Goal: Information Seeking & Learning: Learn about a topic

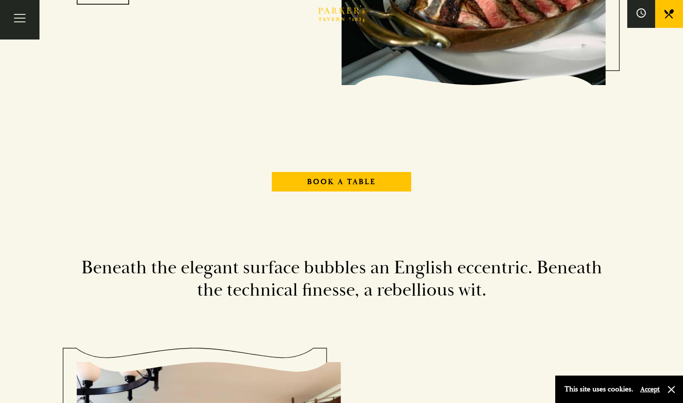
scroll to position [1124, 0]
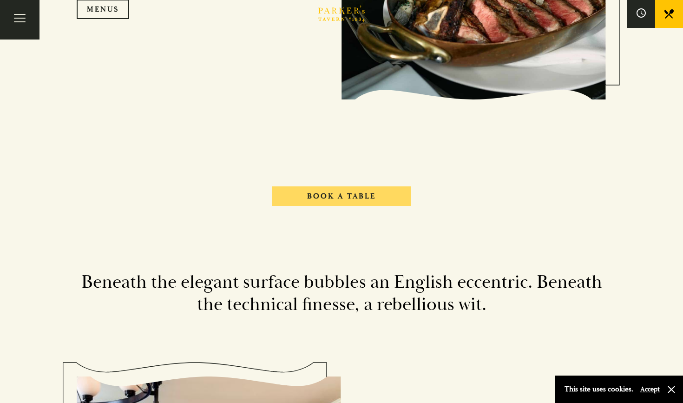
click at [348, 203] on link "Book A Table" at bounding box center [341, 196] width 139 height 20
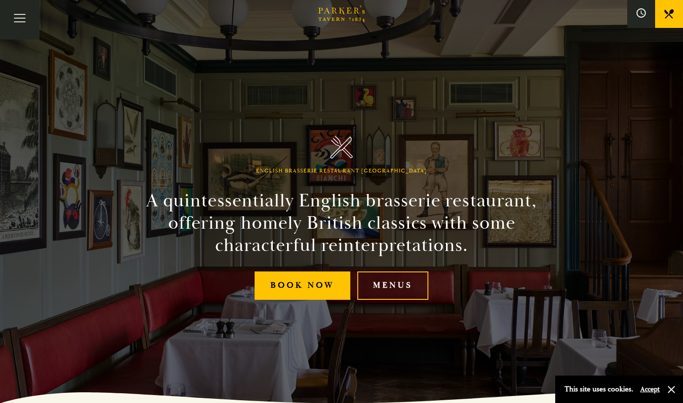
scroll to position [0, 0]
click at [16, 20] on button "Toggle navigation" at bounding box center [19, 19] width 39 height 39
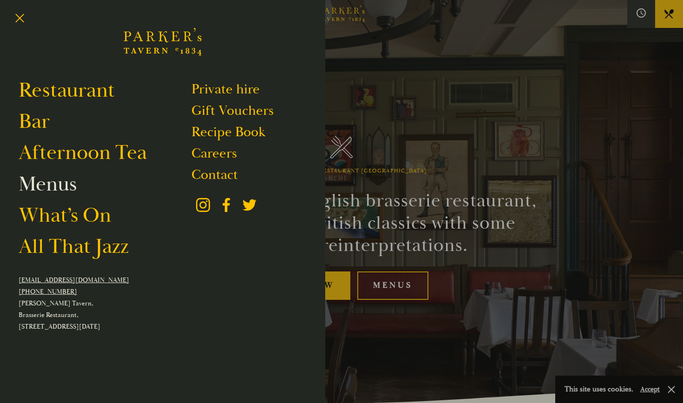
click at [55, 190] on link "Menus" at bounding box center [48, 184] width 58 height 26
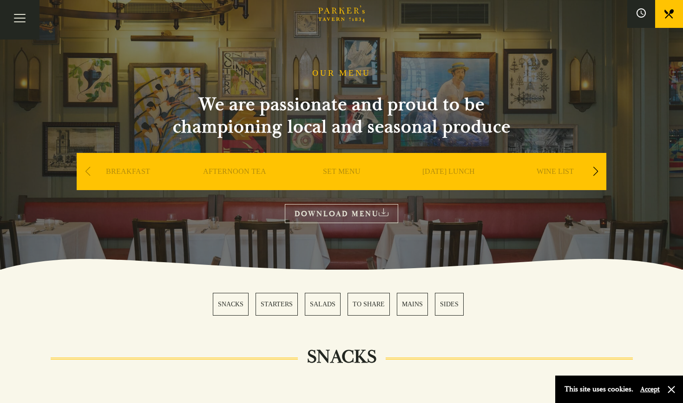
scroll to position [27, 0]
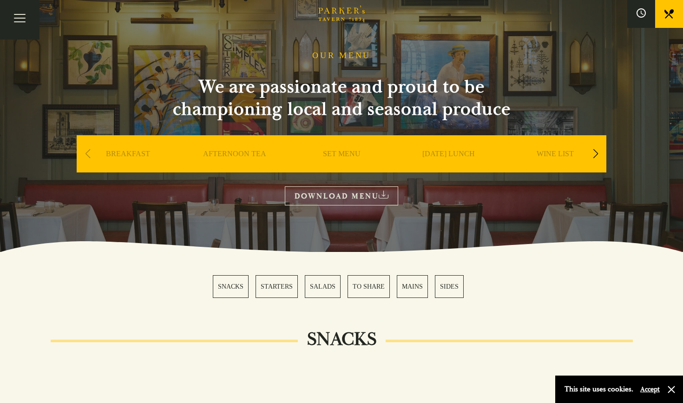
click at [598, 150] on div "Next slide" at bounding box center [595, 154] width 13 height 20
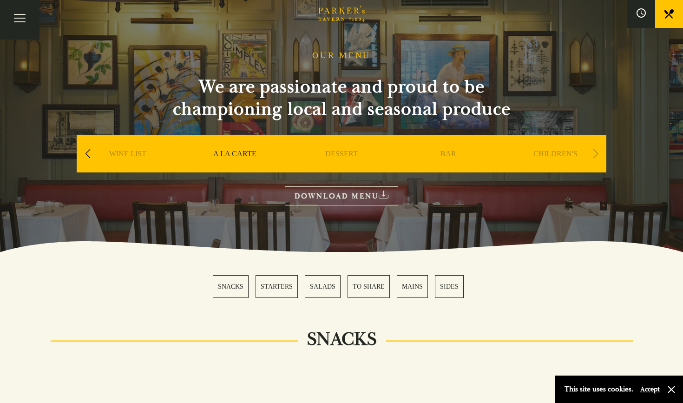
click at [598, 150] on div "Next slide" at bounding box center [595, 154] width 13 height 20
click at [594, 160] on div "Next slide" at bounding box center [595, 154] width 13 height 20
click at [594, 156] on div "Next slide" at bounding box center [595, 154] width 13 height 20
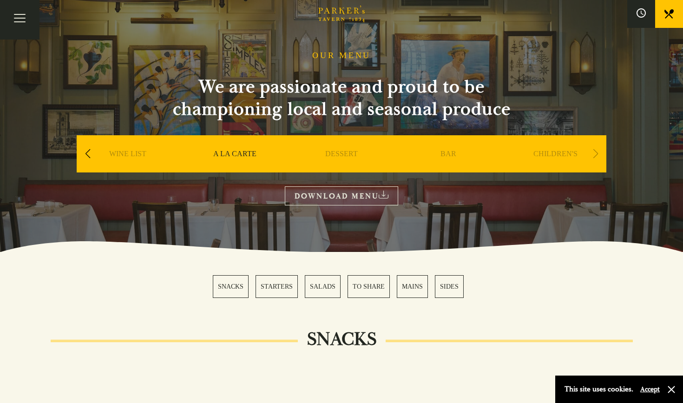
click at [594, 156] on div "Next slide" at bounding box center [595, 154] width 13 height 20
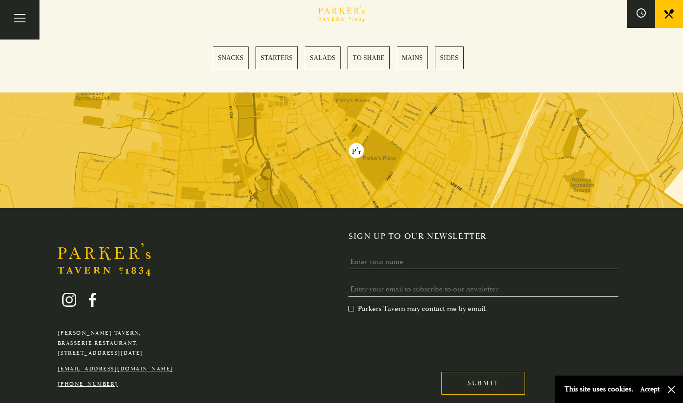
scroll to position [2658, 0]
